Goal: Information Seeking & Learning: Find specific fact

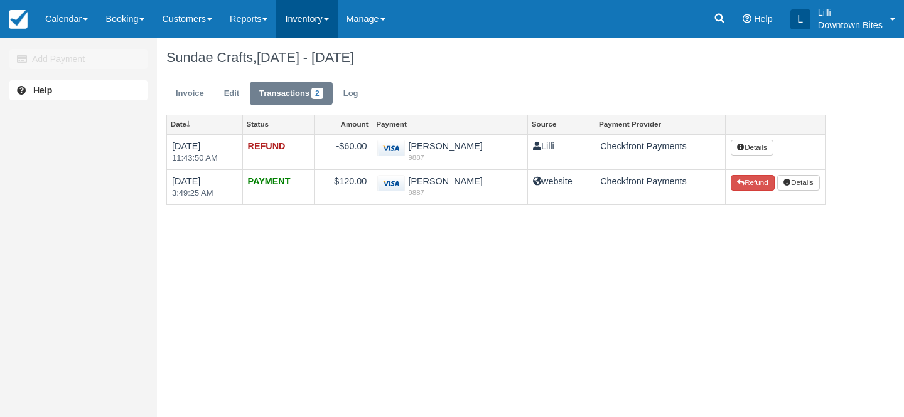
click at [316, 18] on link "Inventory" at bounding box center [306, 19] width 61 height 38
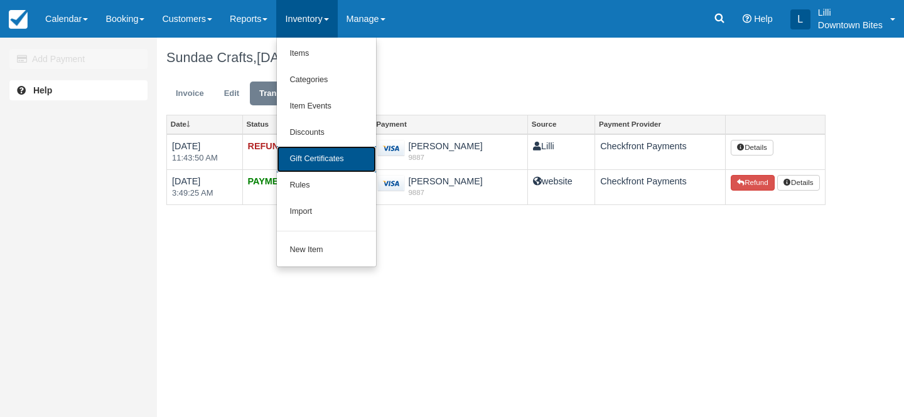
click at [319, 157] on link "Gift Certificates" at bounding box center [326, 159] width 99 height 26
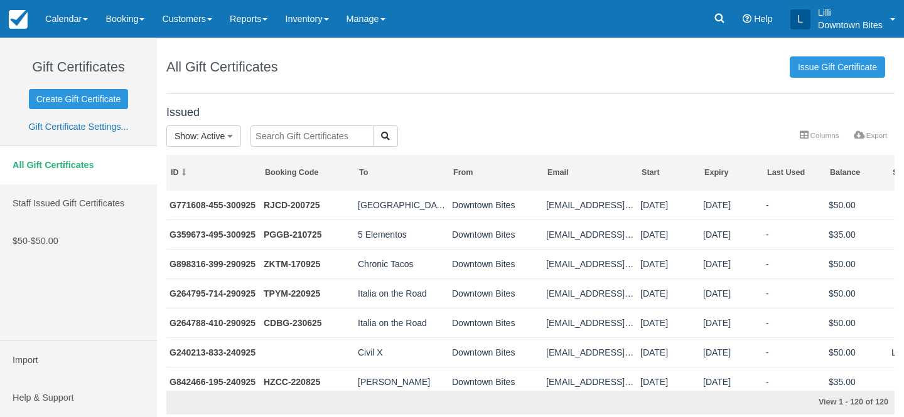
click at [330, 132] on input "text" at bounding box center [311, 135] width 123 height 21
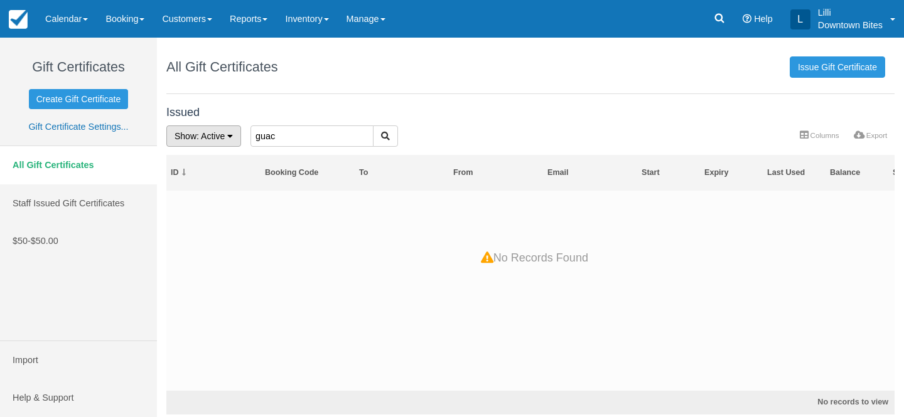
drag, startPoint x: 285, startPoint y: 136, endPoint x: 221, endPoint y: 136, distance: 64.0
click at [423, 125] on form "Show : Active All Active Depleted Expired Void guac" at bounding box center [423, 125] width 0 height 0
drag, startPoint x: 289, startPoint y: 137, endPoint x: 247, endPoint y: 135, distance: 42.1
click at [247, 135] on div "gu" at bounding box center [332, 136] width 182 height 23
type input "info@gu"
